Goal: Information Seeking & Learning: Learn about a topic

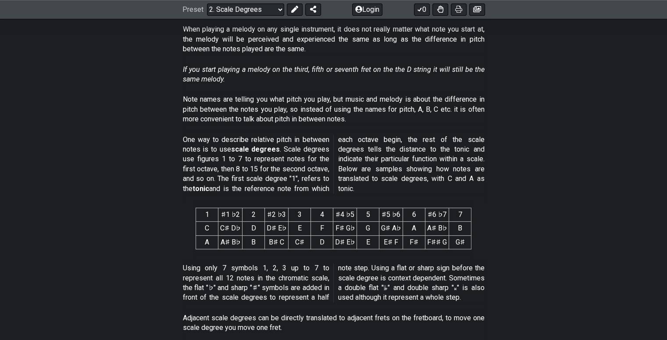
scroll to position [263, 0]
click at [257, 215] on th "2" at bounding box center [254, 215] width 22 height 14
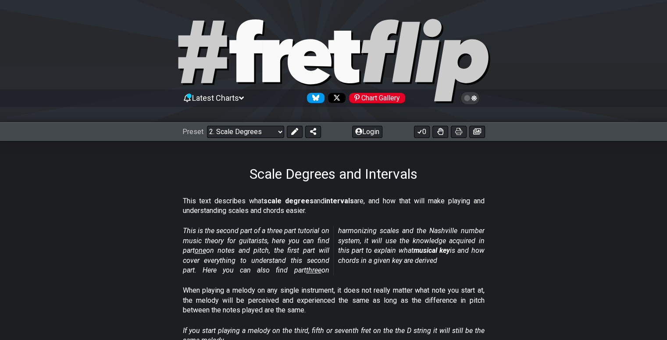
scroll to position [0, 0]
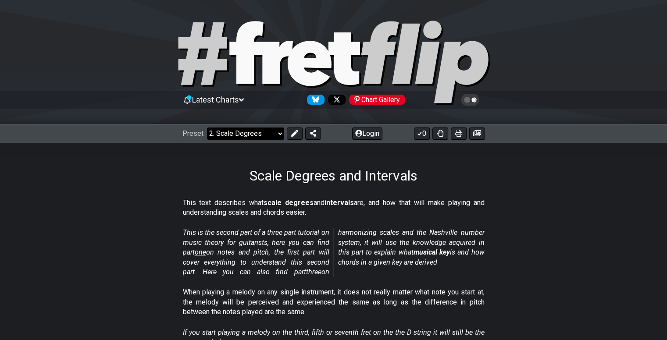
click at [259, 135] on select "Welcome to #fretflip! Initial Preset Custom Preset Minor Pentatonic Major Penta…" at bounding box center [245, 134] width 77 height 12
click at [207, 128] on select "Welcome to #fretflip! Initial Preset Custom Preset Minor Pentatonic Major Penta…" at bounding box center [245, 134] width 77 height 12
select select "/scale-degrees-and-intervals"
select select "C"
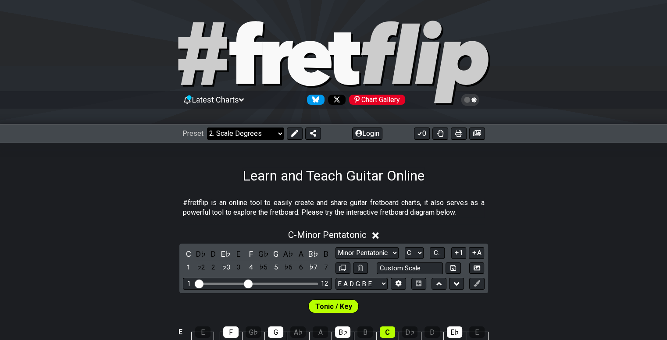
select select "/welcome"
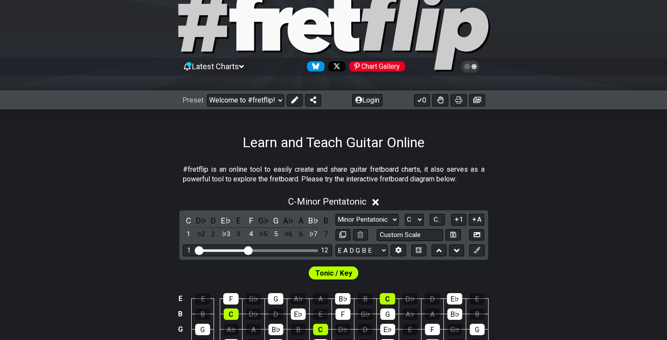
scroll to position [132, 0]
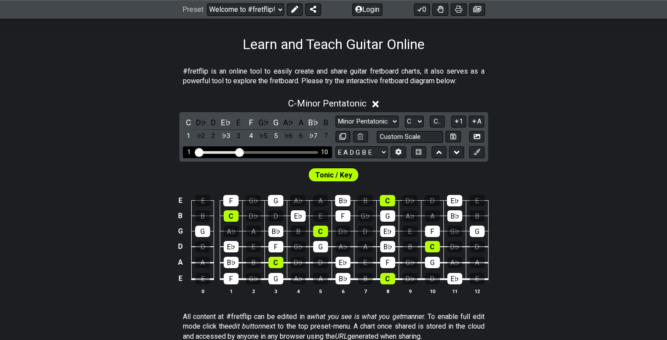
drag, startPoint x: 247, startPoint y: 152, endPoint x: 241, endPoint y: 152, distance: 6.2
click at [241, 152] on input "Visible fret range" at bounding box center [257, 152] width 125 height 0
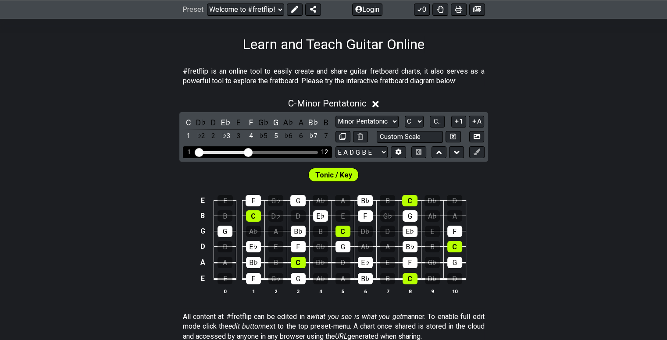
drag, startPoint x: 239, startPoint y: 150, endPoint x: 248, endPoint y: 150, distance: 8.3
click at [248, 152] on input "Visible fret range" at bounding box center [257, 152] width 125 height 0
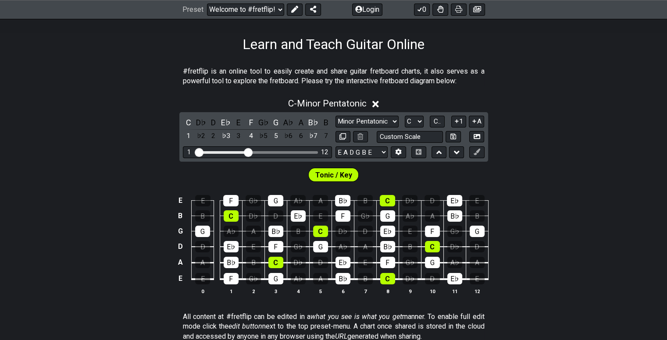
click at [132, 210] on div "E E F G♭ G A♭ A B♭ B C D♭ D E♭ E B B C D♭ D E♭ E F G♭ G A♭ A B♭ B G G A♭ A B♭ B…" at bounding box center [333, 245] width 667 height 123
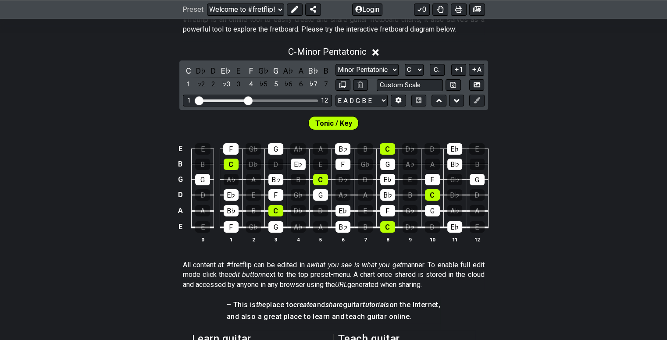
scroll to position [219, 0]
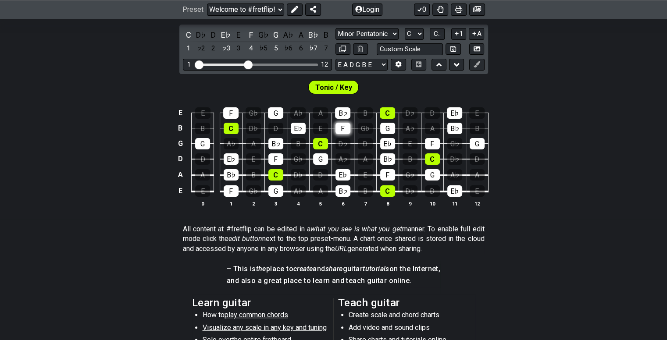
click at [341, 132] on div "F" at bounding box center [342, 128] width 15 height 11
click at [350, 124] on td "F" at bounding box center [343, 120] width 22 height 15
click at [346, 125] on div "F" at bounding box center [342, 128] width 15 height 11
click at [532, 151] on div "E E F G♭ G A♭ A B♭ B C D♭ D E♭ E B B C D♭ D E♭ E F G♭ G A♭ A B♭ B G G A♭ A B♭ B…" at bounding box center [333, 157] width 667 height 123
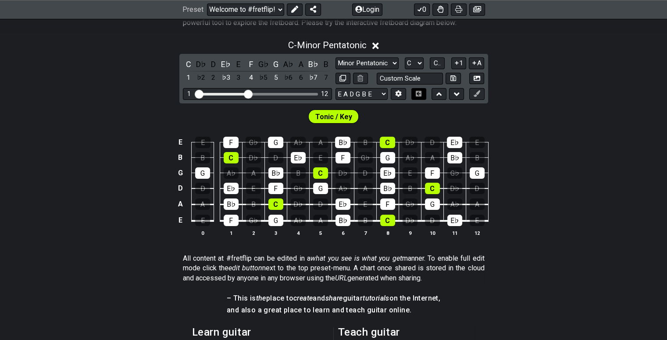
scroll to position [132, 0]
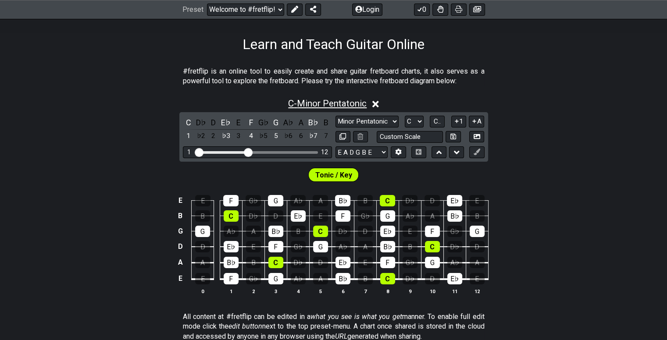
click at [332, 101] on span "C - Minor Pentatonic" at bounding box center [327, 103] width 78 height 11
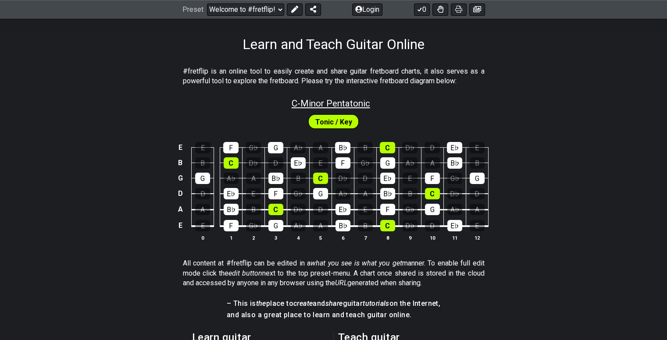
click at [332, 101] on span "C - Minor Pentatonic" at bounding box center [331, 103] width 78 height 11
select select "C"
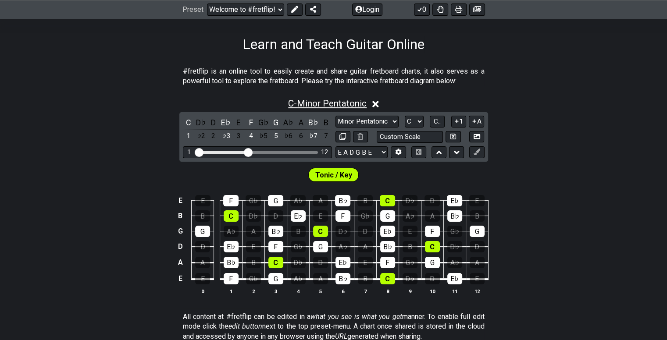
click at [332, 101] on span "C - Minor Pentatonic" at bounding box center [327, 103] width 78 height 11
select select "C"
click at [332, 101] on span "C - Minor Pentatonic" at bounding box center [327, 103] width 78 height 11
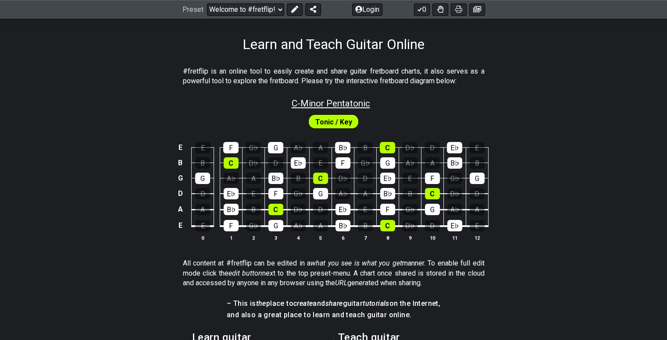
click at [332, 101] on span "C - Minor Pentatonic" at bounding box center [331, 103] width 78 height 11
select select "C"
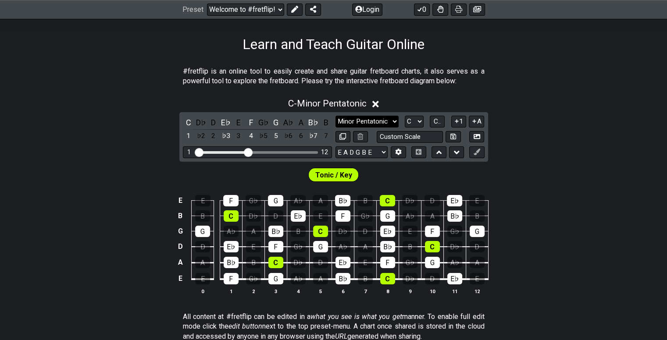
click at [374, 116] on select "Minor Pentatonic Click to edit Minor Pentatonic Major Pentatonic Minor Blues Ma…" at bounding box center [366, 122] width 63 height 12
click at [335, 116] on select "Minor Pentatonic Click to edit Minor Pentatonic Major Pentatonic Minor Blues Ma…" at bounding box center [366, 122] width 63 height 12
click at [358, 140] on button at bounding box center [360, 137] width 15 height 12
click at [506, 141] on div "C - Minor Pentatonic C D♭ D E♭ E F G♭ G A♭ A B♭ B 1 ♭2 2 ♭3 3 4 ♭5 5 ♭6 6 ♭7 7 …" at bounding box center [333, 200] width 667 height 214
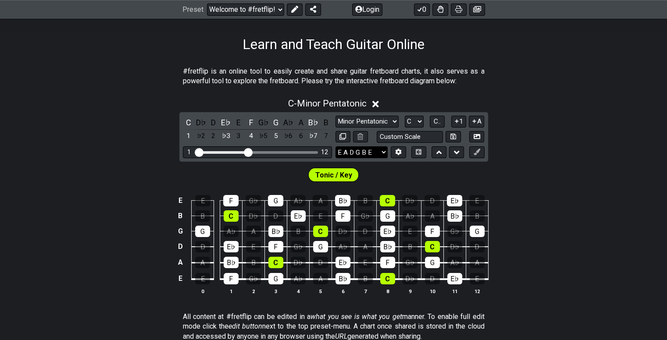
click at [379, 150] on select "E A D G B E E A D G B E E A D G B E B E A D F♯ B A D G C E A D A D G B E E♭ A♭ …" at bounding box center [361, 152] width 52 height 12
click at [542, 146] on div "C - Minor Pentatonic C D♭ D E♭ E F G♭ G A♭ A B♭ B 1 ♭2 2 ♭3 3 4 ♭5 5 ♭6 6 ♭7 7 …" at bounding box center [333, 200] width 667 height 214
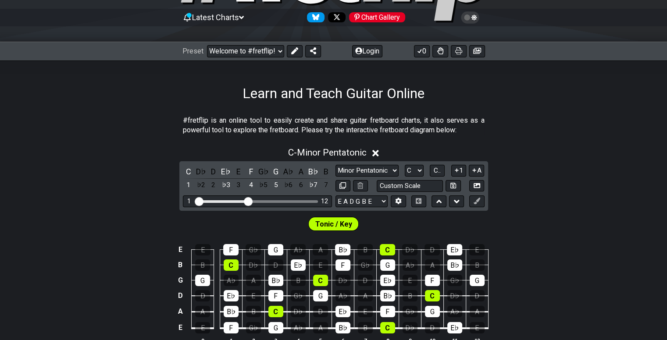
scroll to position [0, 0]
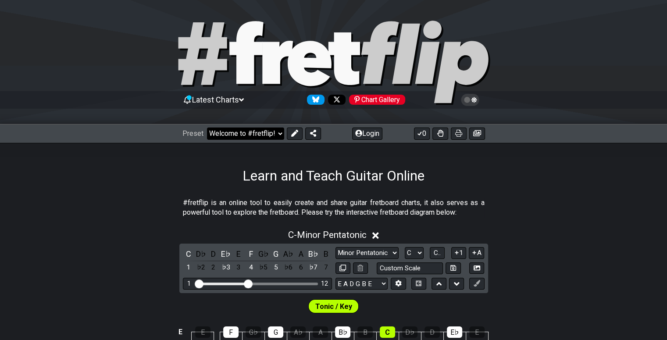
click at [273, 130] on select "Welcome to #fretflip! Initial Preset Custom Preset Minor Pentatonic Major Penta…" at bounding box center [245, 134] width 77 height 12
click at [424, 169] on h1 "Learn and Teach Guitar Online" at bounding box center [334, 176] width 182 height 17
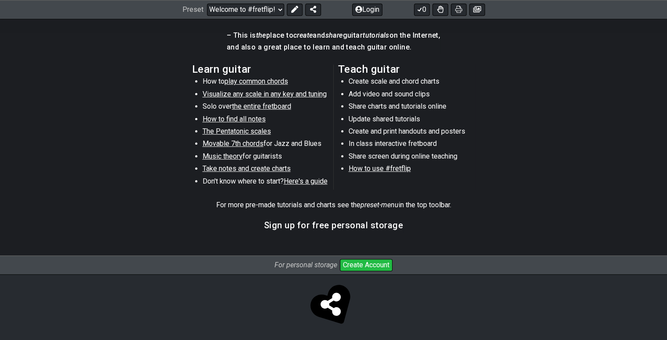
scroll to position [455, 0]
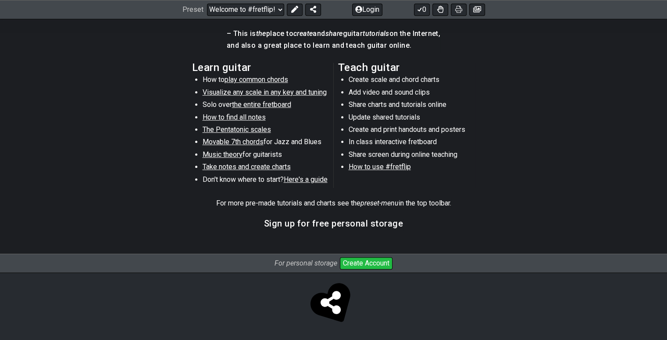
click at [235, 80] on span "play common chords" at bounding box center [257, 79] width 64 height 8
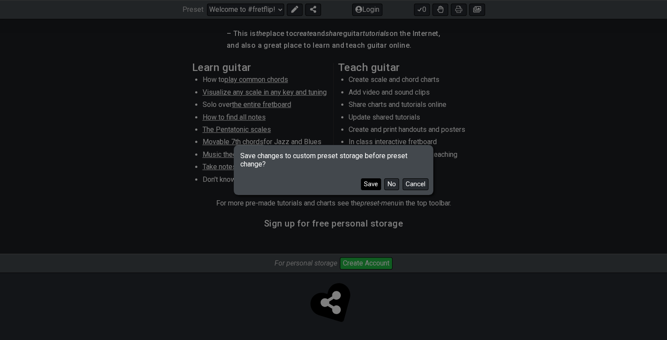
click at [371, 183] on button "Save" at bounding box center [371, 184] width 20 height 12
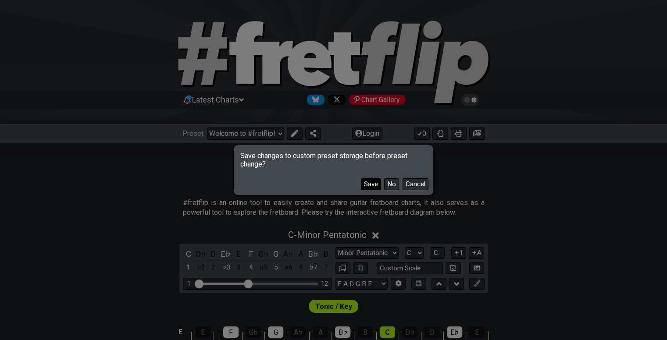
select select "/common-guitar-chords"
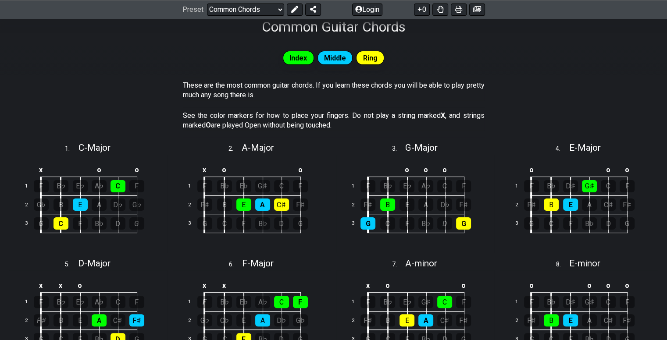
scroll to position [1, 0]
